Goal: Go to known website: Access a specific website the user already knows

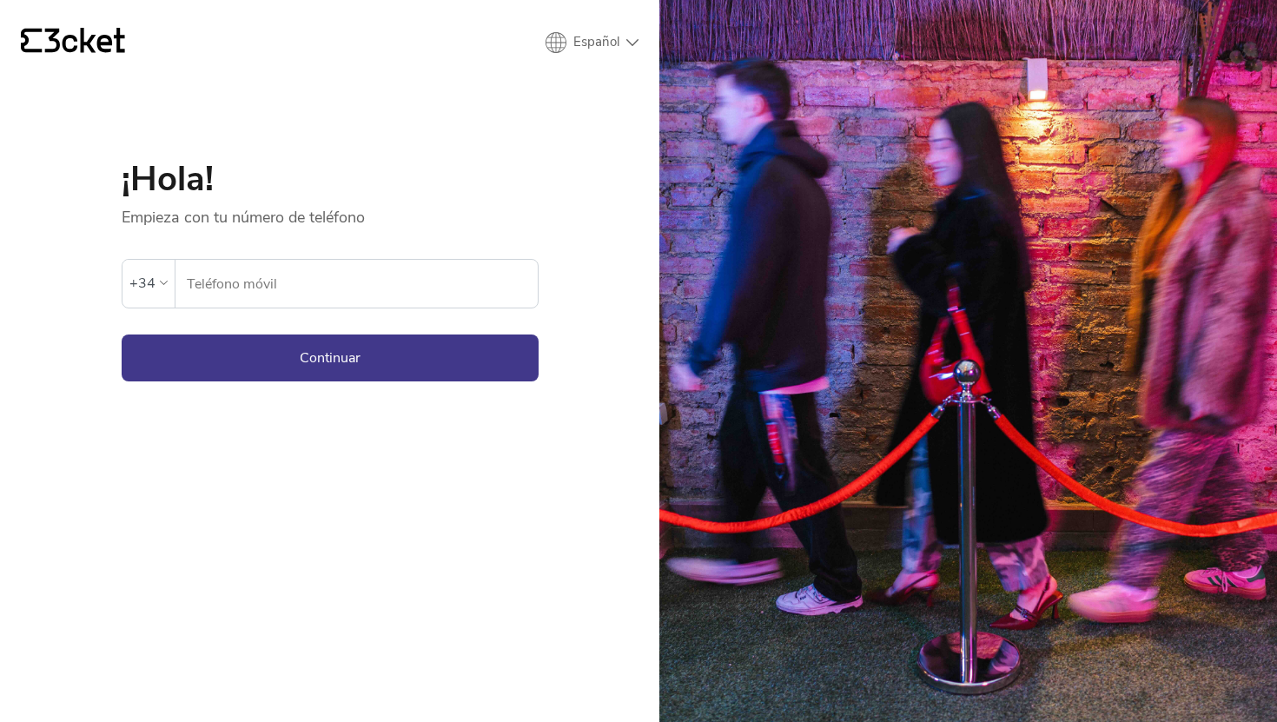
click at [452, 279] on input "Teléfono móvil" at bounding box center [362, 284] width 352 height 48
type input "625300554"
click at [384, 347] on button "Continuar" at bounding box center [330, 357] width 417 height 47
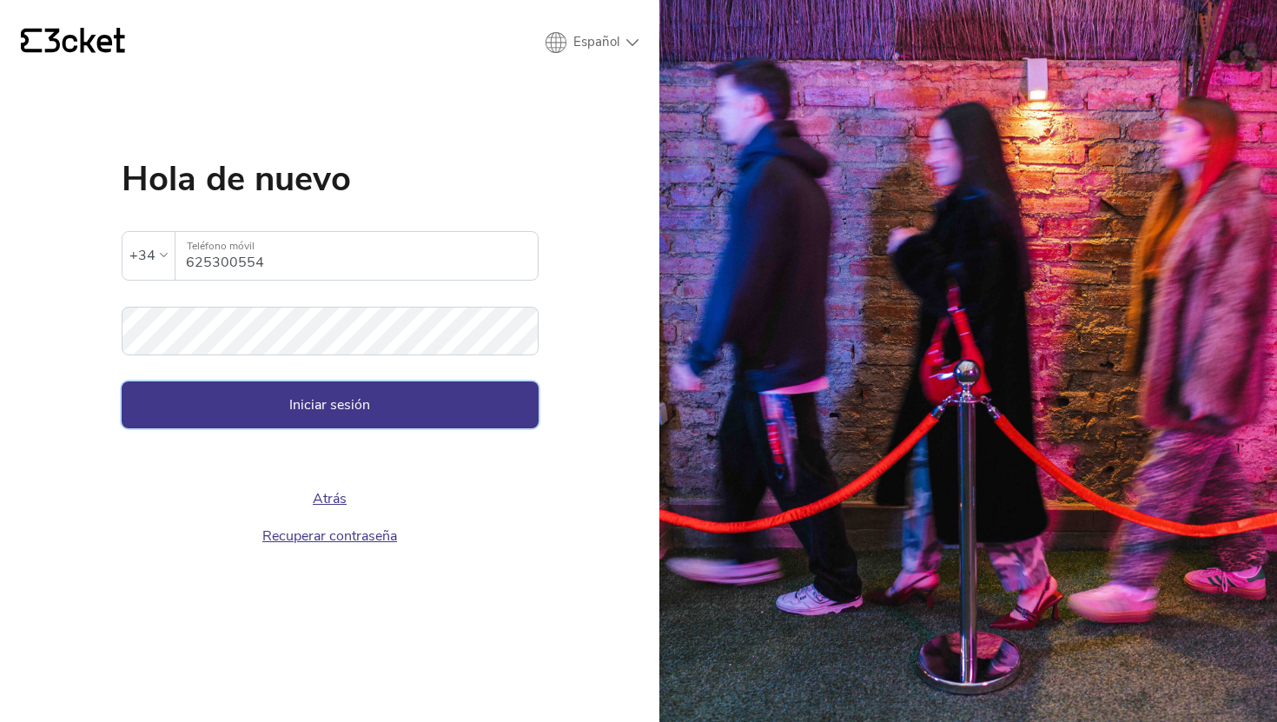
click at [354, 388] on button "Iniciar sesión" at bounding box center [330, 404] width 417 height 47
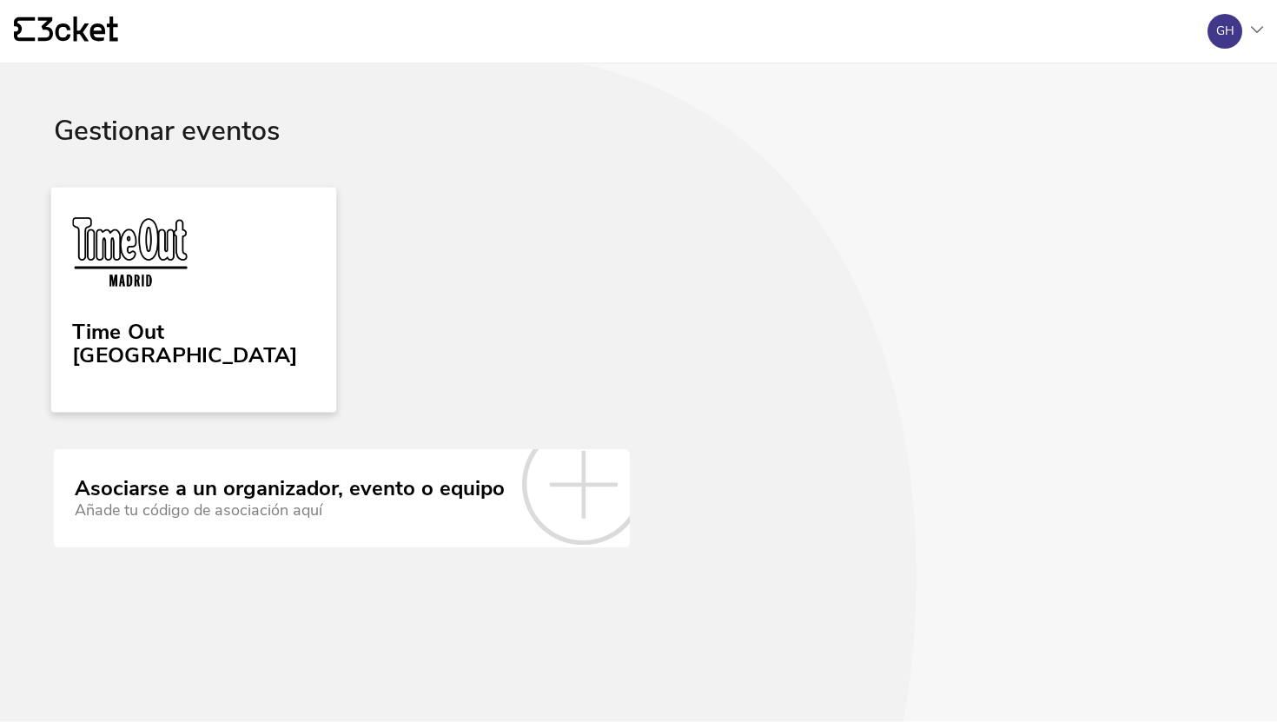
click at [131, 366] on div "Time Out Madrid" at bounding box center [193, 348] width 242 height 71
